Goal: Entertainment & Leisure: Consume media (video, audio)

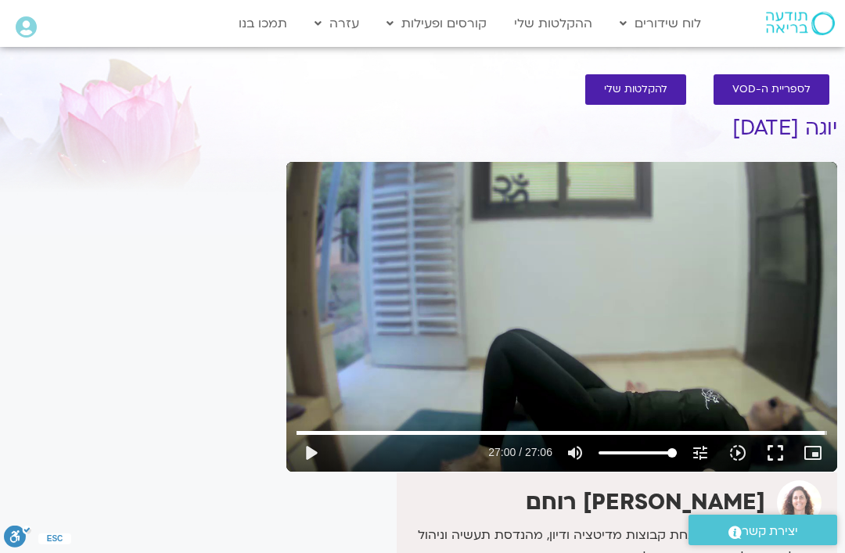
click at [733, 45] on link "לוח שידורים יומי" at bounding box center [698, 56] width 172 height 36
type input "1620.60649133533"
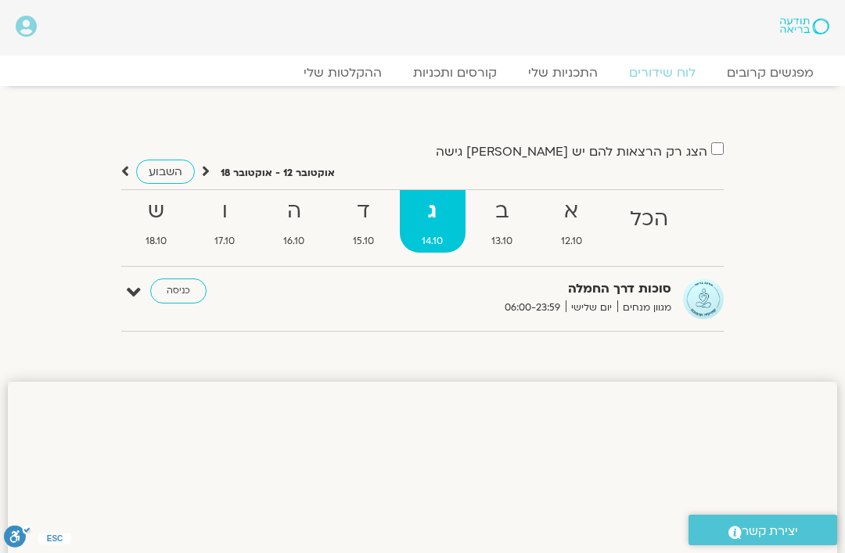
click at [569, 203] on strong "א" at bounding box center [572, 211] width 67 height 35
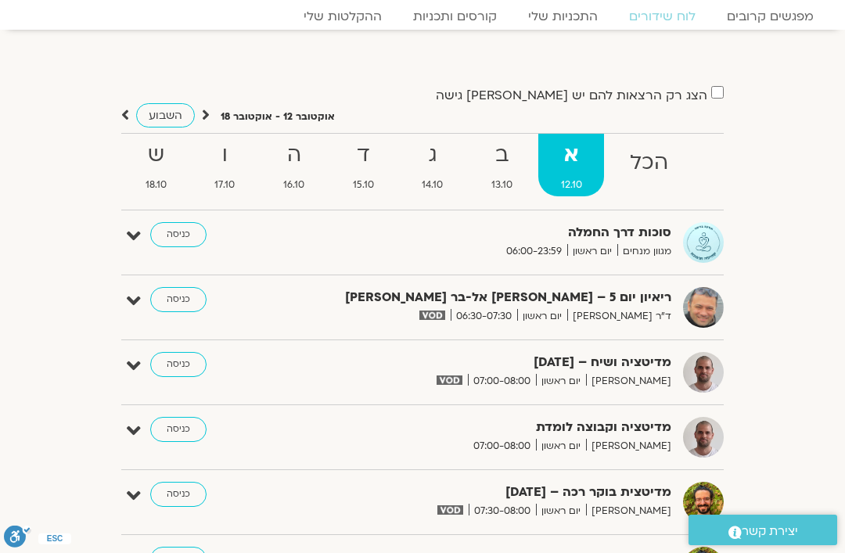
scroll to position [56, 0]
click at [506, 150] on strong "ב" at bounding box center [502, 156] width 67 height 35
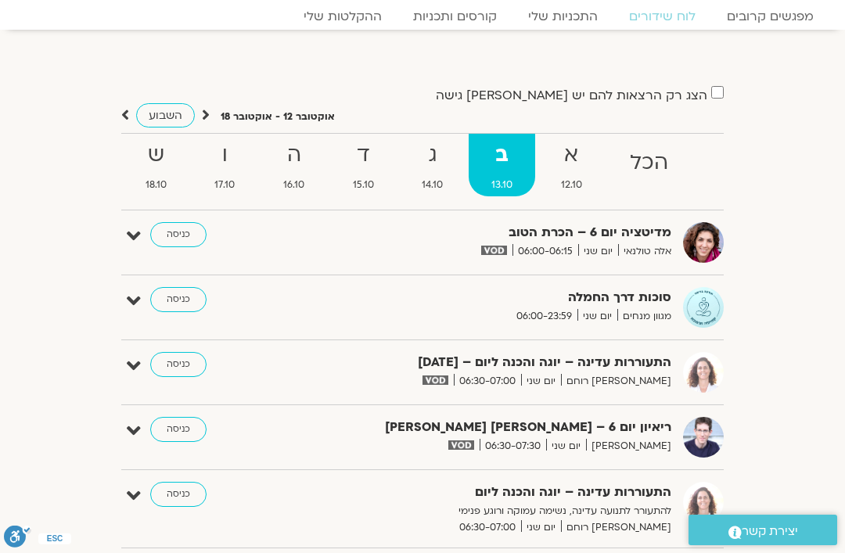
click at [208, 110] on icon at bounding box center [206, 115] width 8 height 16
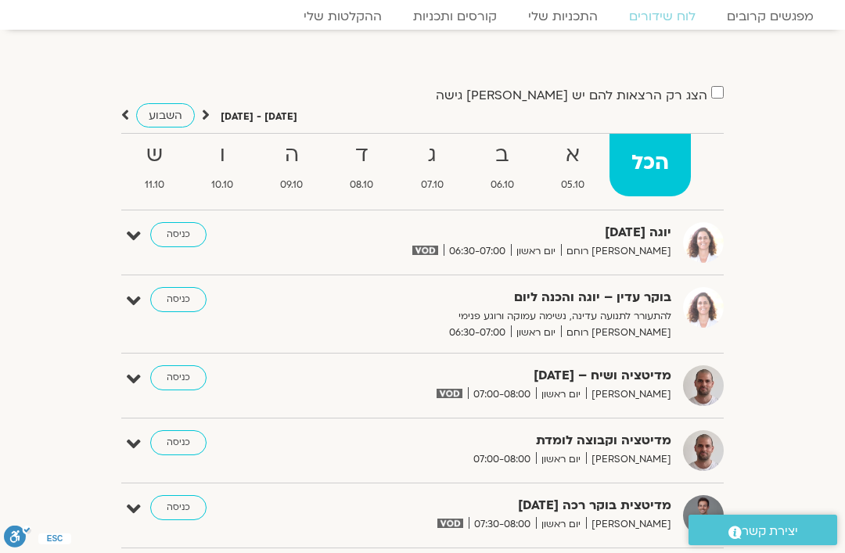
click at [496, 141] on strong "ב" at bounding box center [502, 155] width 67 height 35
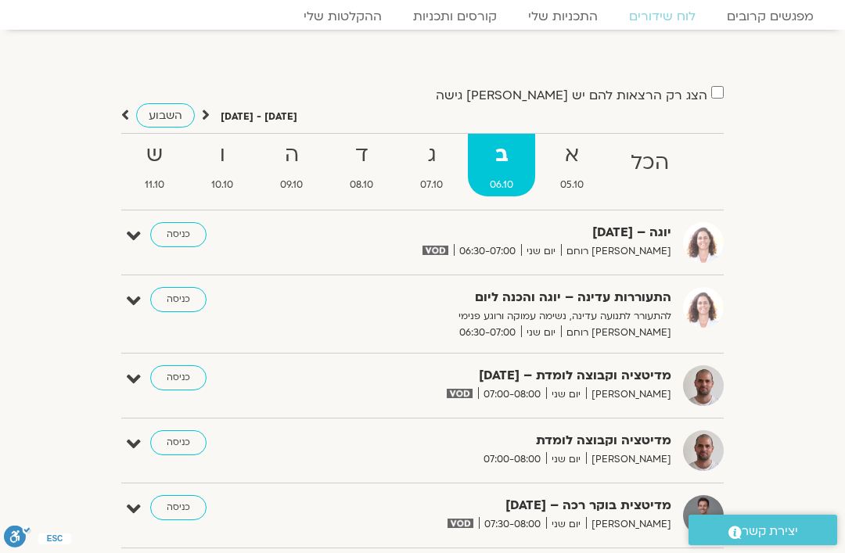
click at [177, 217] on div "הצג רק הרצאות להם יש [PERSON_NAME] גישה [DATE] - [DATE] השבוע להציג אירועים שפת…" at bounding box center [422, 525] width 603 height 881
click at [178, 238] on link "כניסה" at bounding box center [178, 234] width 56 height 25
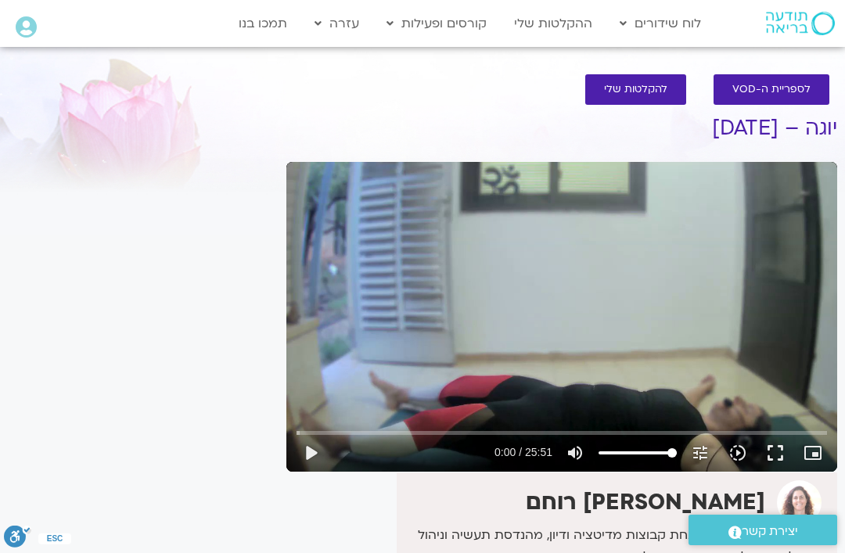
click at [305, 453] on button "play_arrow" at bounding box center [311, 453] width 38 height 38
click at [774, 451] on button "fullscreen" at bounding box center [776, 453] width 38 height 38
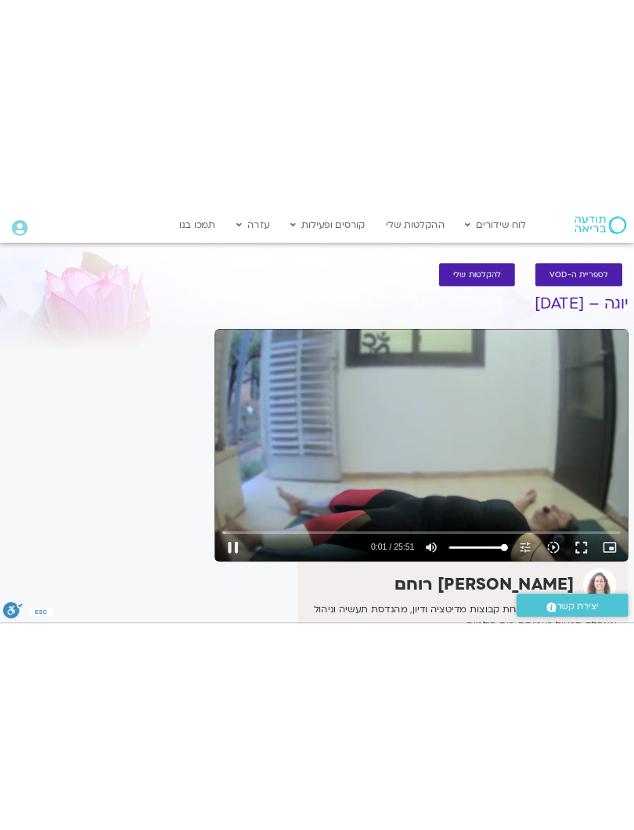
scroll to position [16, 0]
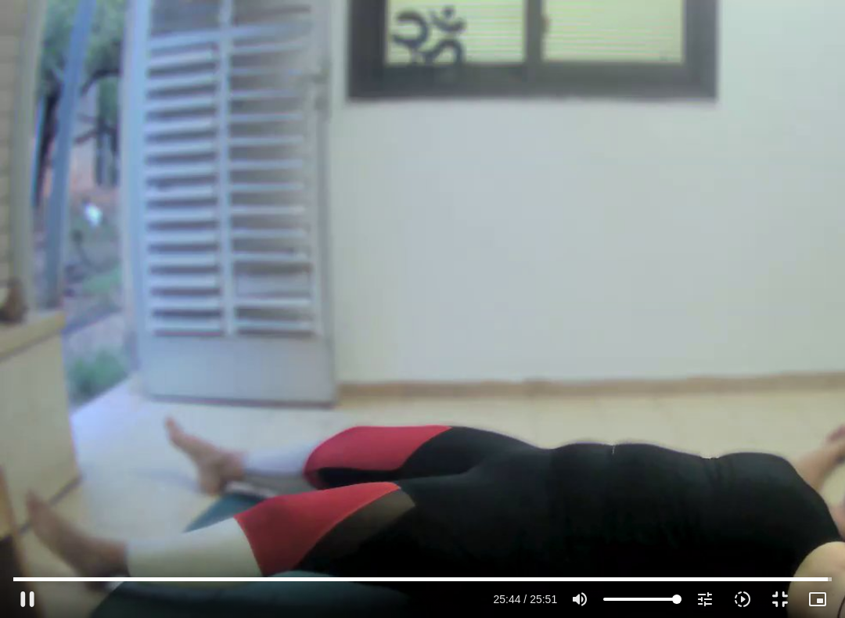
click at [30, 553] on button "pause" at bounding box center [28, 600] width 38 height 38
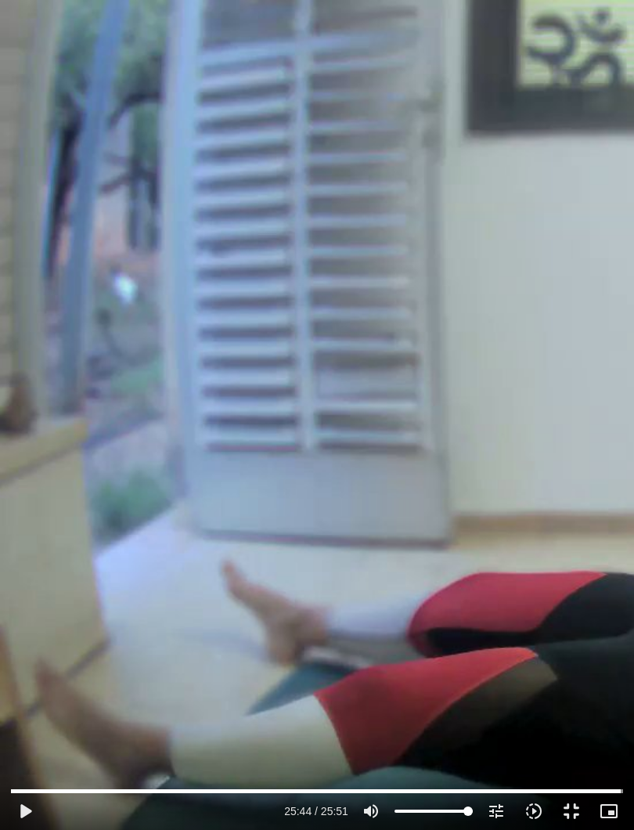
type input "1544.61607632567"
